Goal: Book appointment/travel/reservation

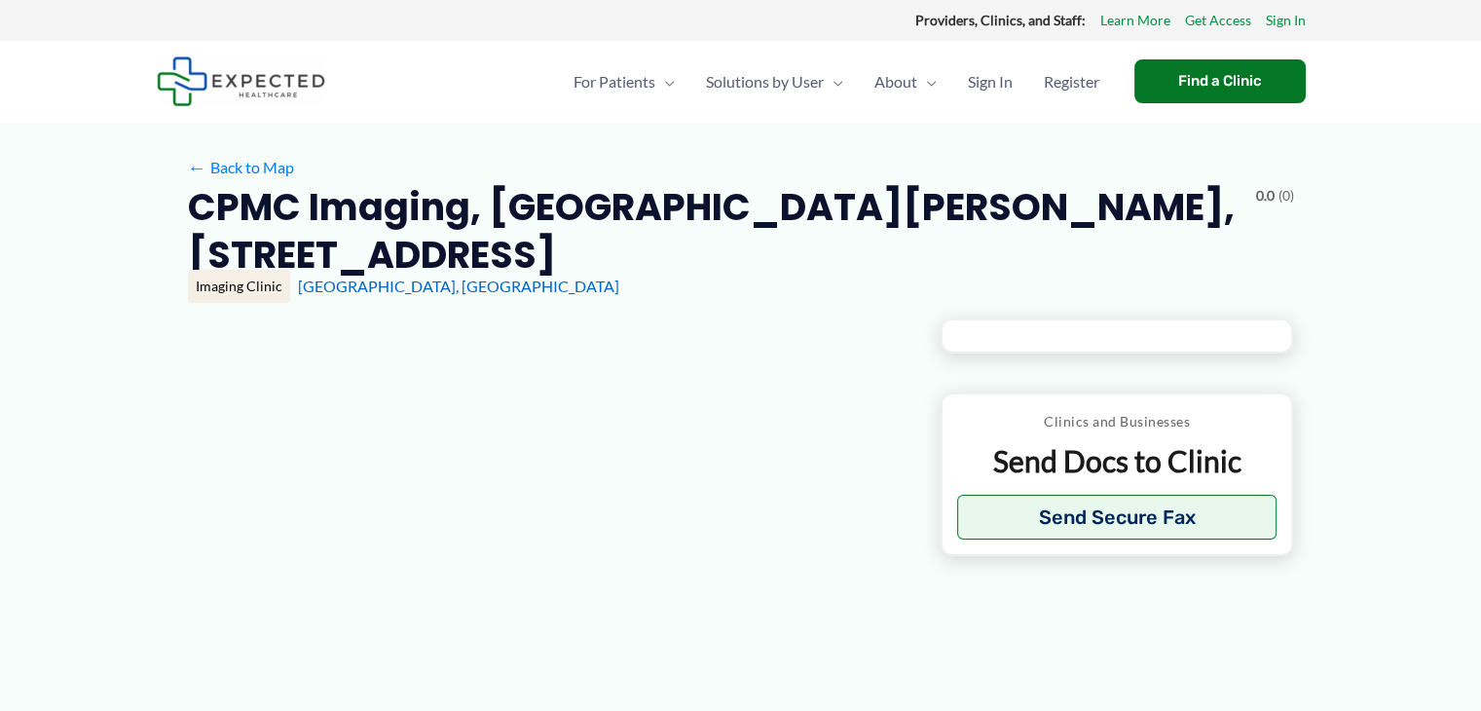
type input "**********"
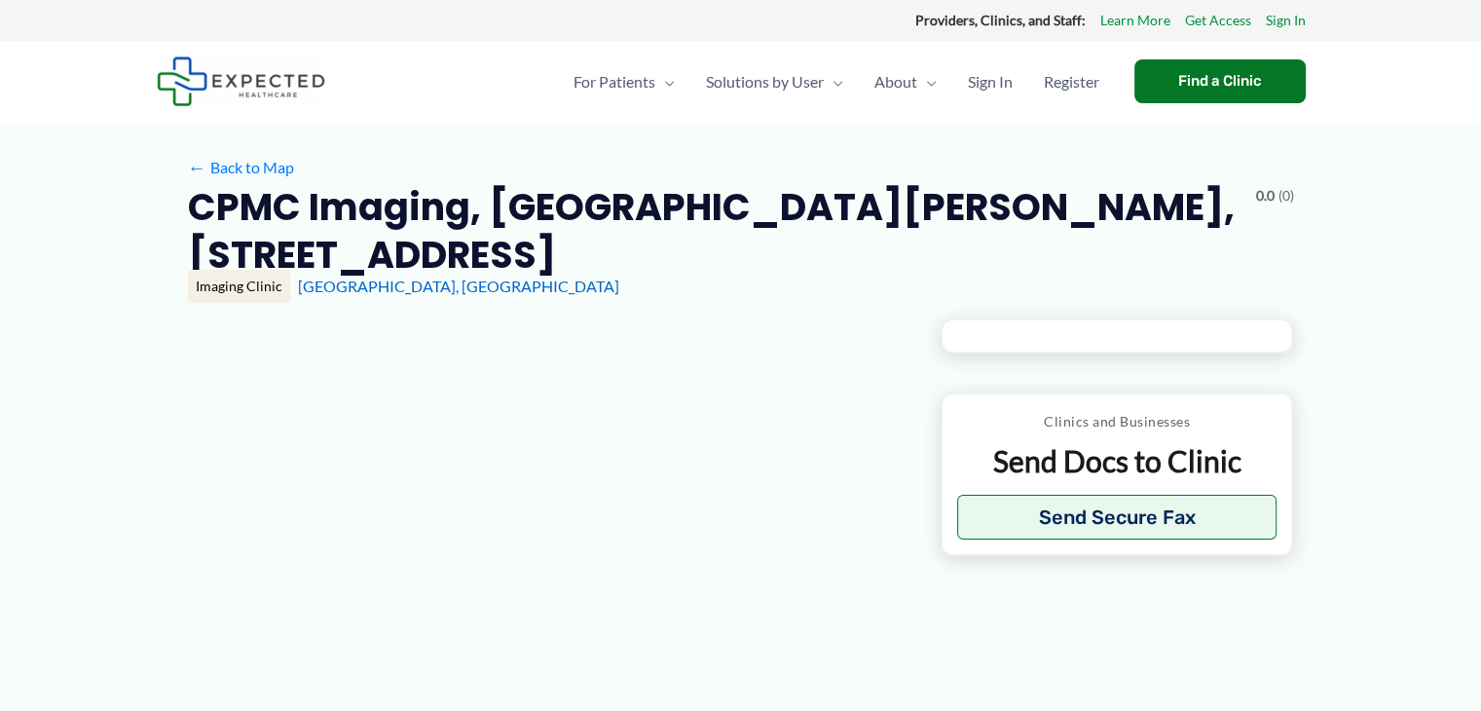
type input "**********"
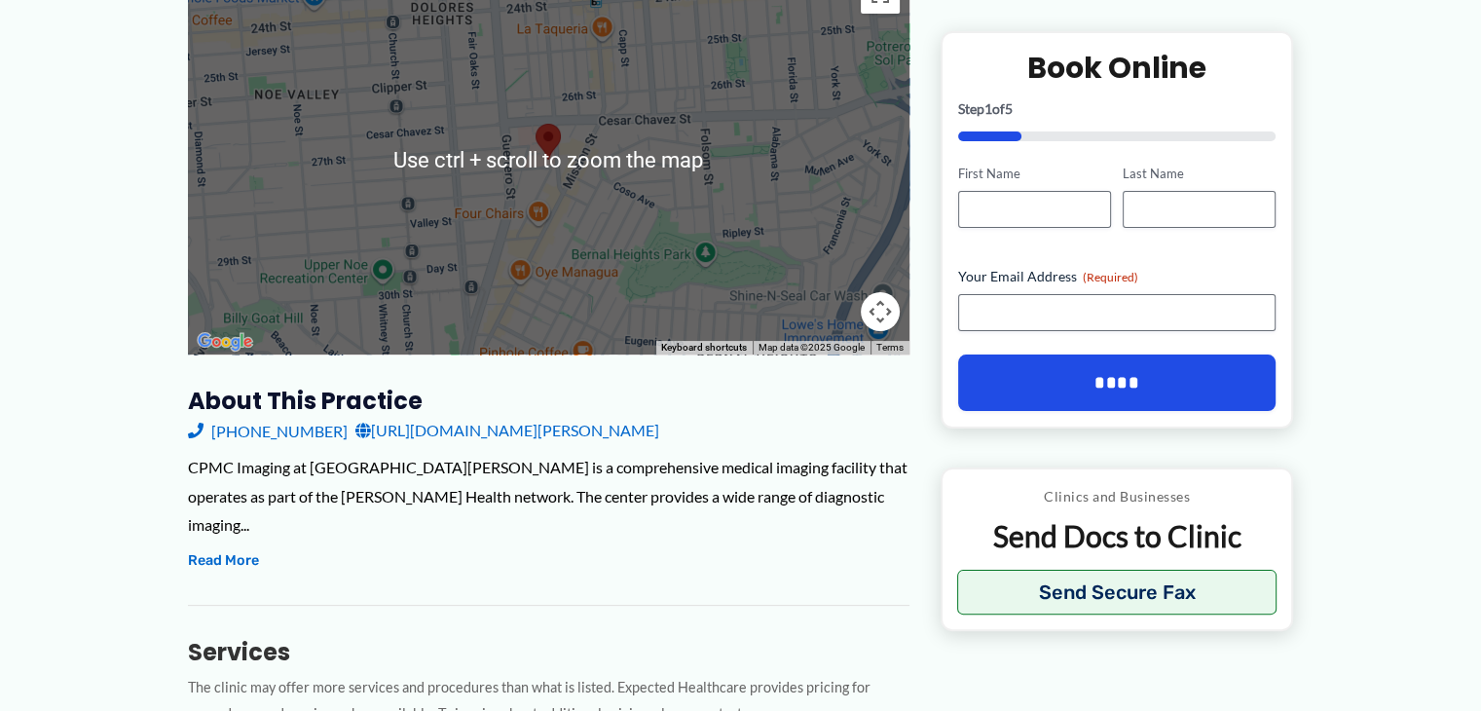
scroll to position [389, 0]
